Goal: Task Accomplishment & Management: Manage account settings

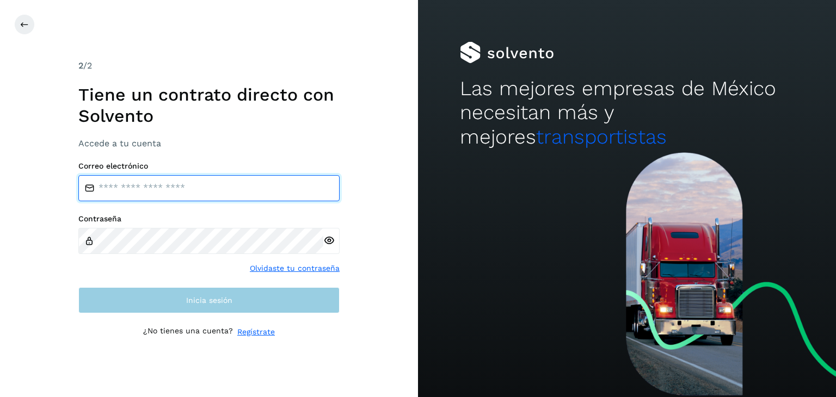
type input "**********"
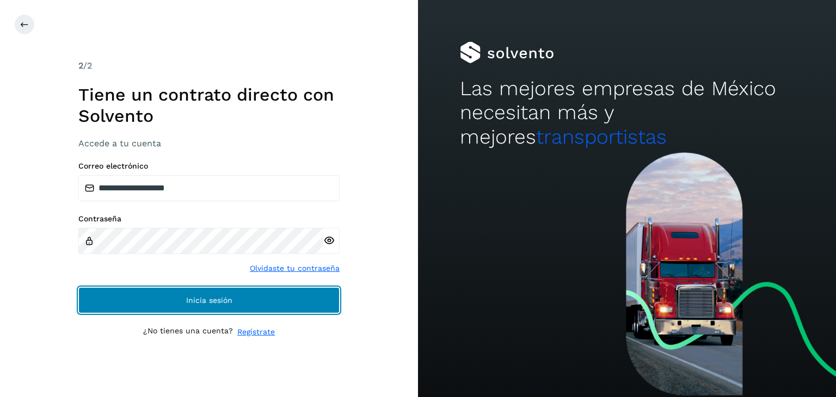
click at [199, 304] on button "Inicia sesión" at bounding box center [208, 301] width 261 height 26
click at [196, 297] on span "Inicia sesión" at bounding box center [209, 301] width 46 height 8
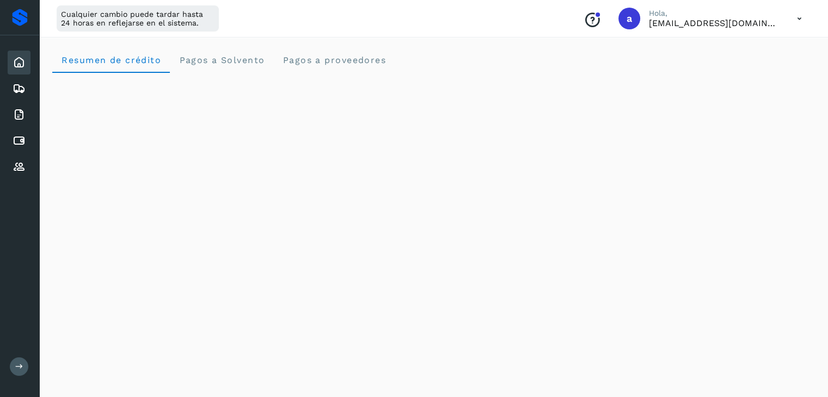
click at [509, 53] on div "Resumen de crédito Pagos a Solvento Pagos a proveedores" at bounding box center [433, 60] width 763 height 26
click at [17, 140] on icon at bounding box center [19, 140] width 13 height 13
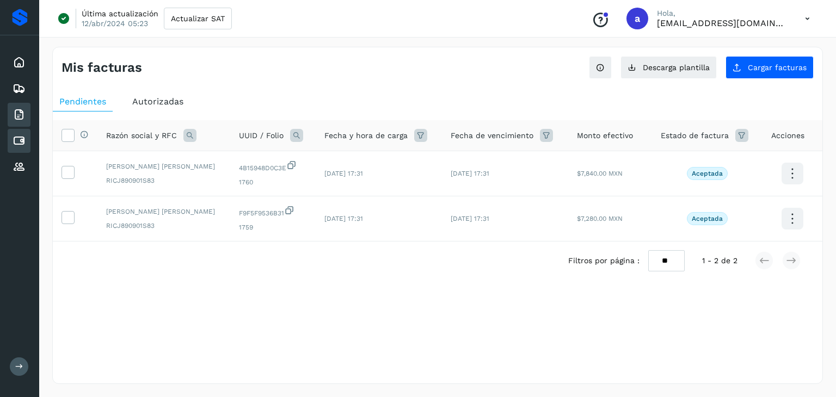
click at [22, 118] on icon at bounding box center [19, 114] width 13 height 13
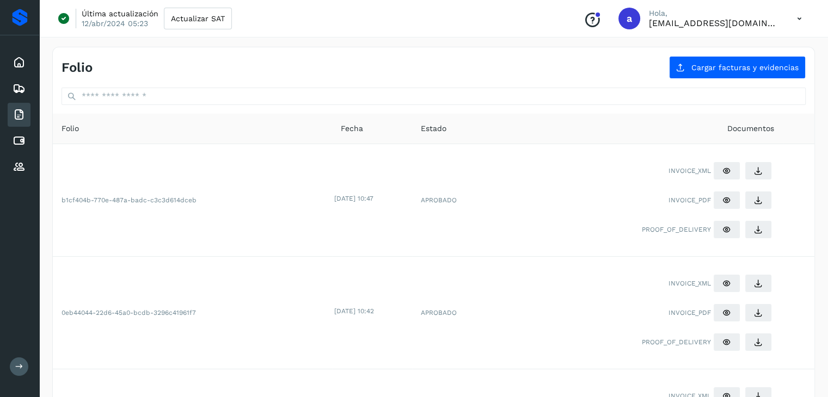
click at [20, 365] on icon at bounding box center [19, 367] width 8 height 8
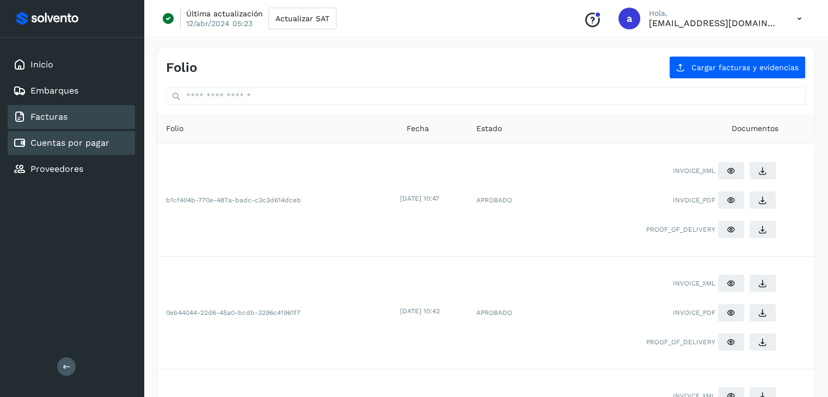
click at [78, 143] on link "Cuentas por pagar" at bounding box center [69, 143] width 79 height 10
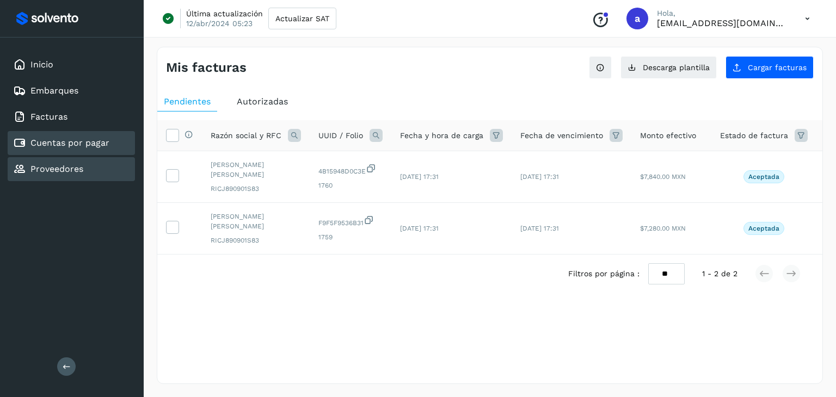
click at [81, 166] on link "Proveedores" at bounding box center [56, 169] width 53 height 10
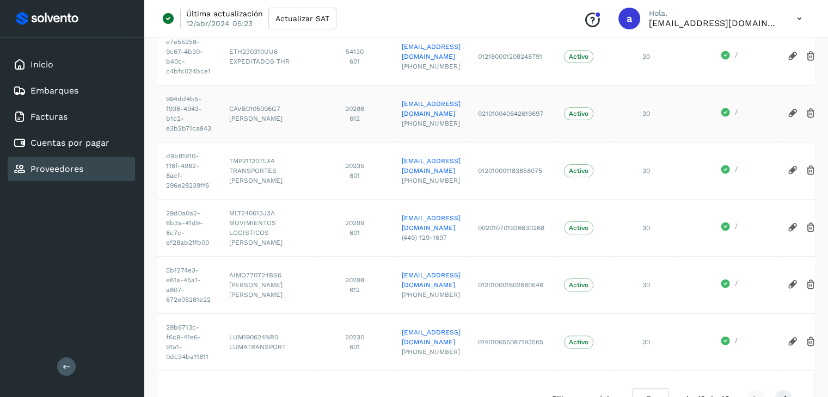
scroll to position [381, 0]
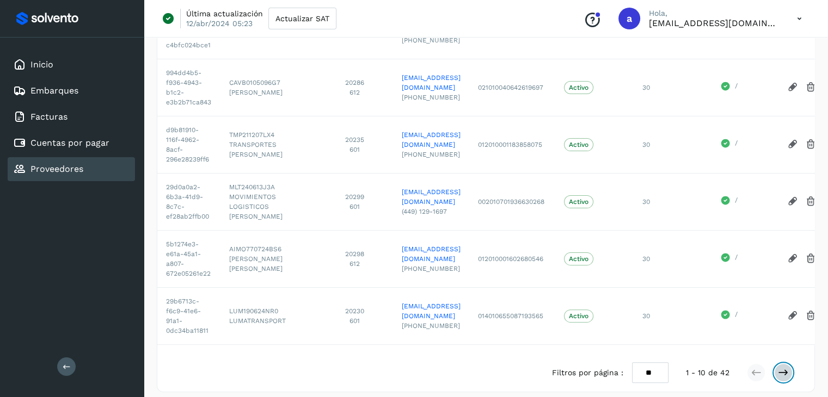
click at [785, 378] on icon at bounding box center [783, 373] width 11 height 11
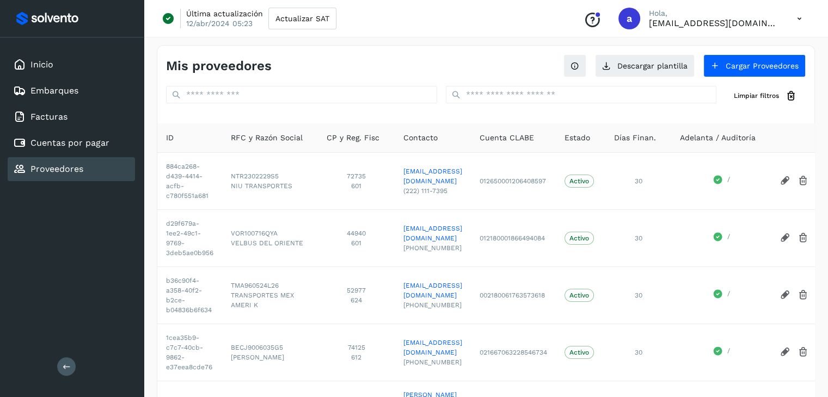
scroll to position [0, 0]
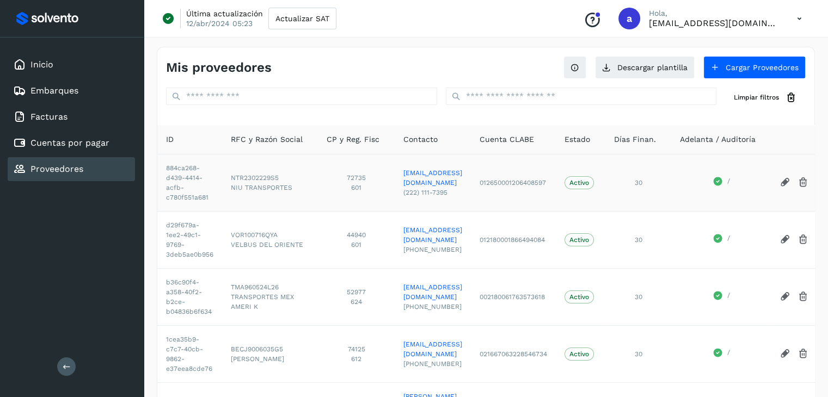
click at [442, 189] on span "(222) 111-7395" at bounding box center [432, 193] width 59 height 10
click at [556, 184] on td "012650001206408597" at bounding box center [513, 182] width 85 height 57
click at [556, 179] on td "012650001206408597" at bounding box center [513, 182] width 85 height 57
drag, startPoint x: 426, startPoint y: 193, endPoint x: 484, endPoint y: 194, distance: 57.7
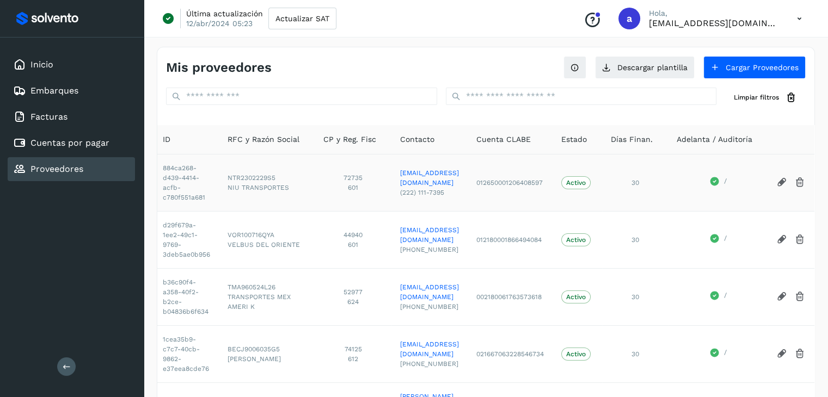
click at [784, 182] on icon at bounding box center [781, 182] width 11 height 11
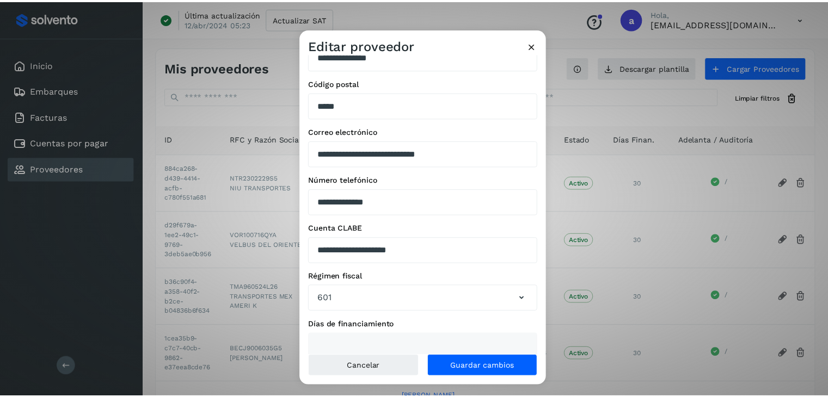
scroll to position [139, 0]
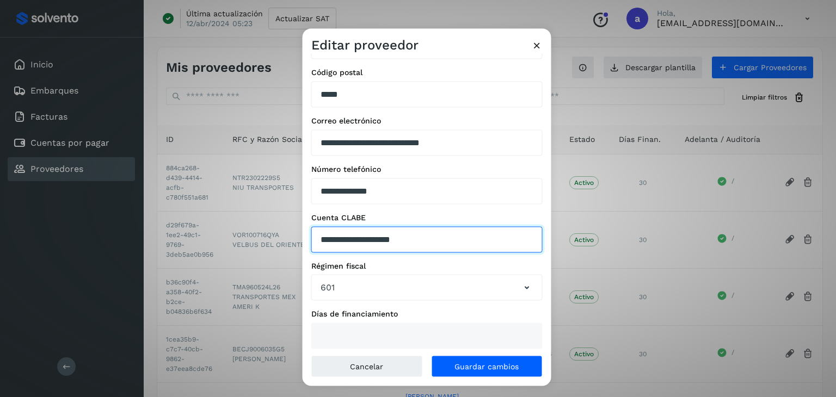
drag, startPoint x: 438, startPoint y: 240, endPoint x: 314, endPoint y: 236, distance: 124.8
click at [314, 236] on input "**********" at bounding box center [426, 240] width 231 height 26
paste input "text"
type input "**********"
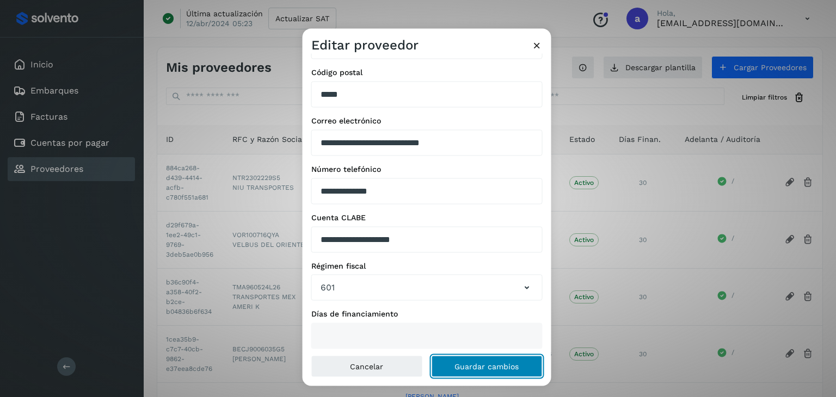
click at [492, 370] on span "Guardar cambios" at bounding box center [487, 367] width 64 height 8
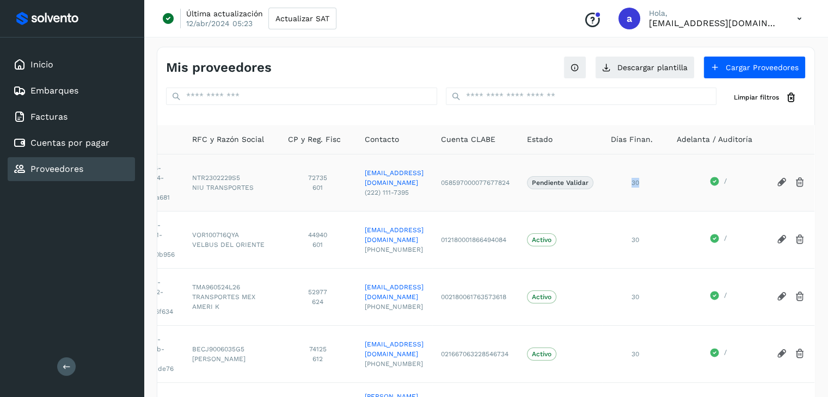
drag, startPoint x: 682, startPoint y: 181, endPoint x: 676, endPoint y: 180, distance: 6.1
click at [639, 180] on span "30" at bounding box center [636, 183] width 8 height 8
click at [659, 180] on div "30" at bounding box center [635, 183] width 48 height 10
click at [72, 142] on link "Cuentas por pagar" at bounding box center [69, 143] width 79 height 10
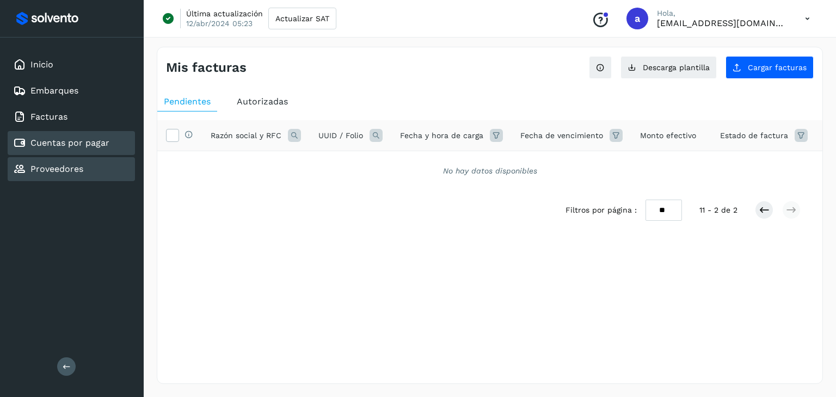
click at [52, 169] on link "Proveedores" at bounding box center [56, 169] width 53 height 10
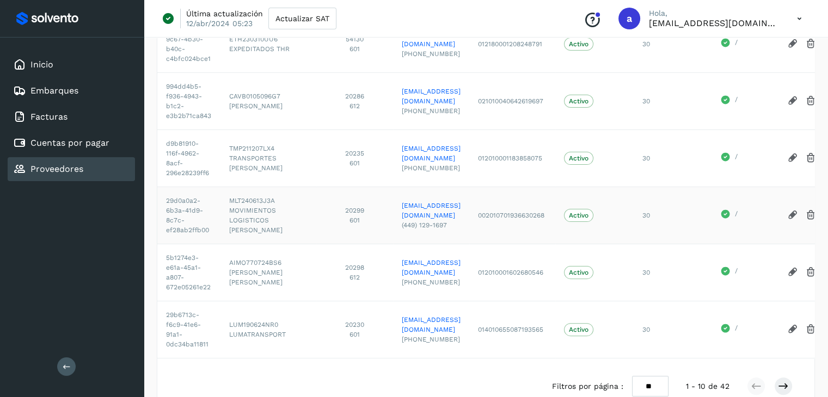
scroll to position [396, 0]
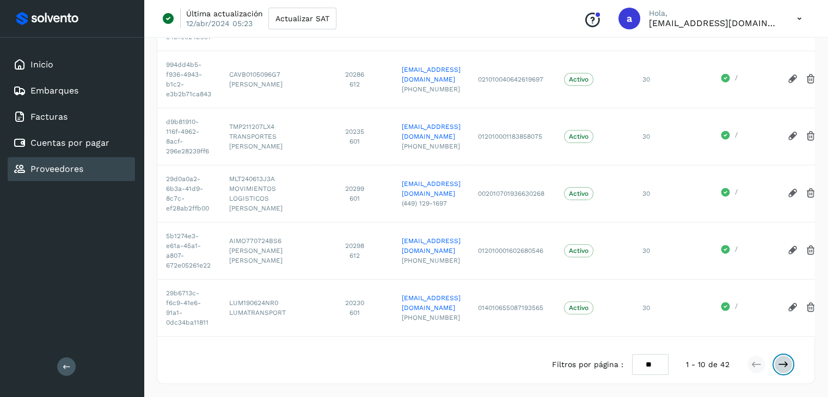
click at [786, 368] on icon at bounding box center [783, 364] width 11 height 11
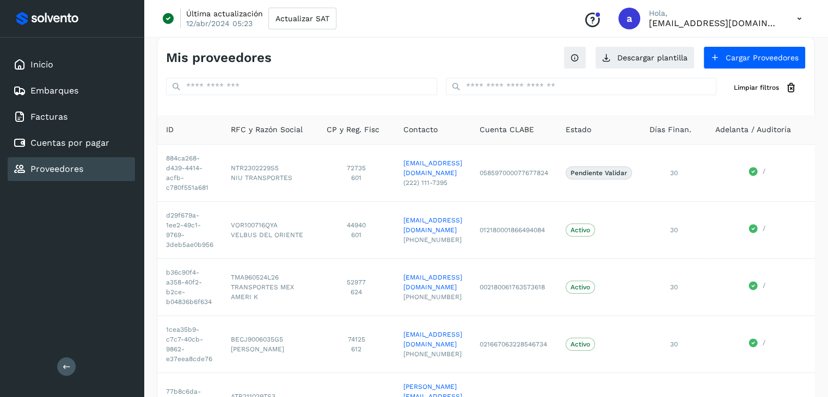
scroll to position [0, 0]
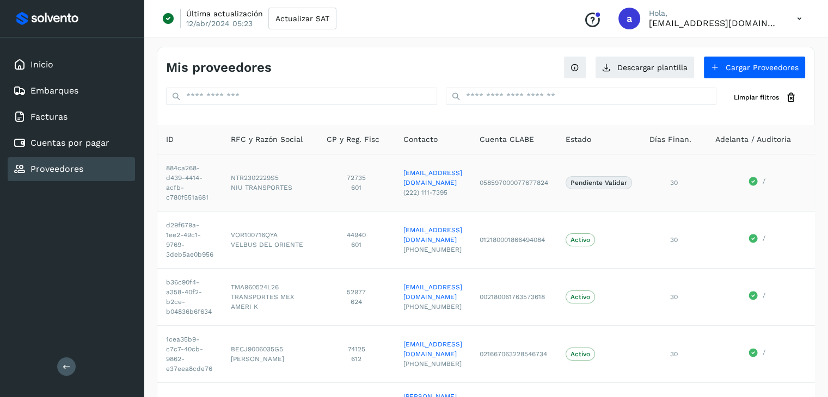
click at [627, 184] on p "Pendiente Validar" at bounding box center [599, 183] width 57 height 8
click at [627, 182] on p "Pendiente Validar" at bounding box center [599, 183] width 57 height 8
click at [557, 176] on td "058597000077677824" at bounding box center [514, 182] width 86 height 57
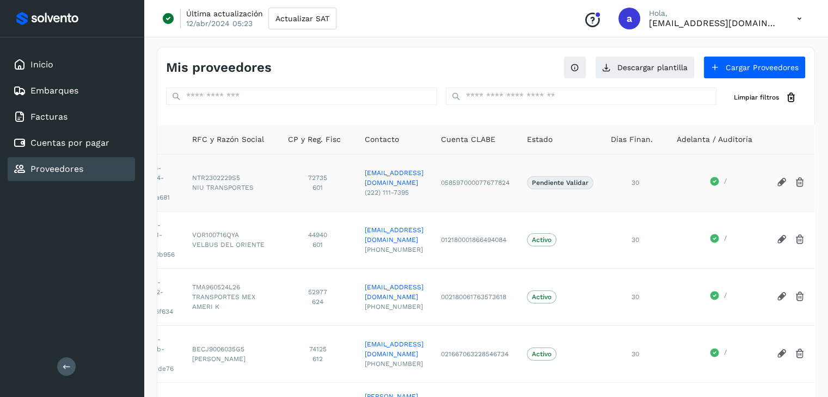
drag, startPoint x: 595, startPoint y: 185, endPoint x: 690, endPoint y: 192, distance: 96.1
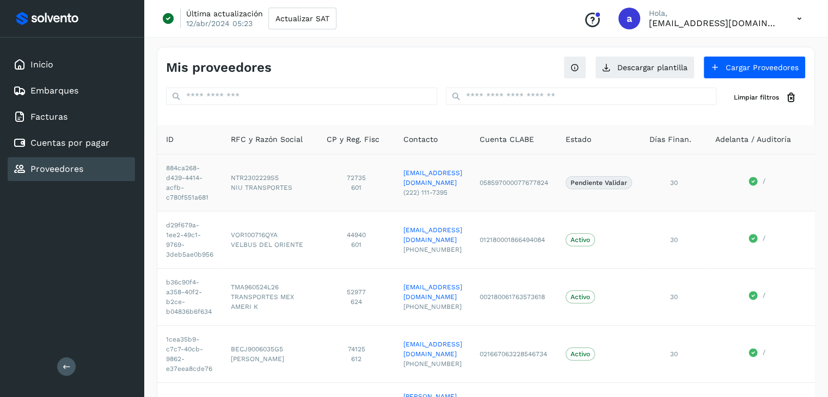
drag, startPoint x: 724, startPoint y: 190, endPoint x: 513, endPoint y: 197, distance: 211.4
click at [292, 187] on span "NIU TRANSPORTES" at bounding box center [270, 188] width 78 height 10
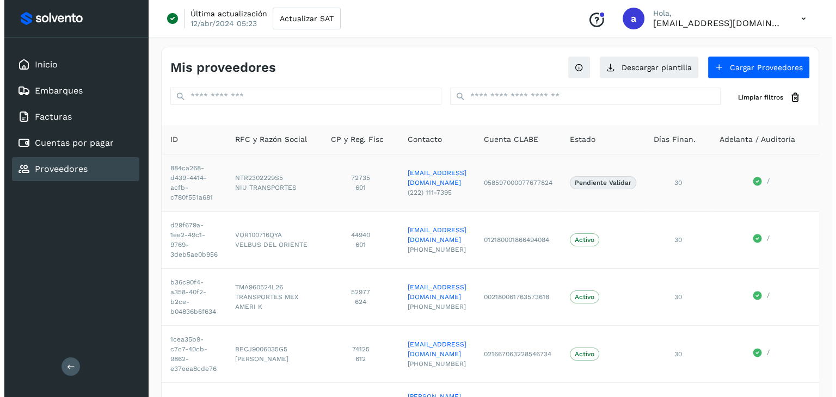
scroll to position [0, 85]
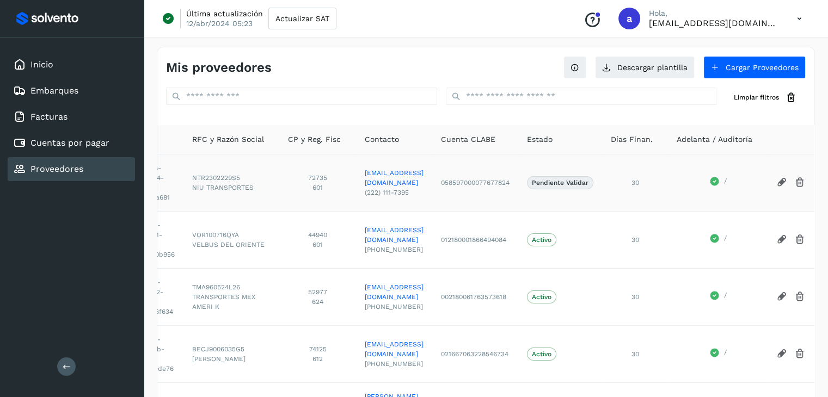
drag, startPoint x: 282, startPoint y: 180, endPoint x: 527, endPoint y: 193, distance: 245.4
click at [47, 60] on link "Inicio" at bounding box center [41, 64] width 23 height 10
